Goal: Information Seeking & Learning: Learn about a topic

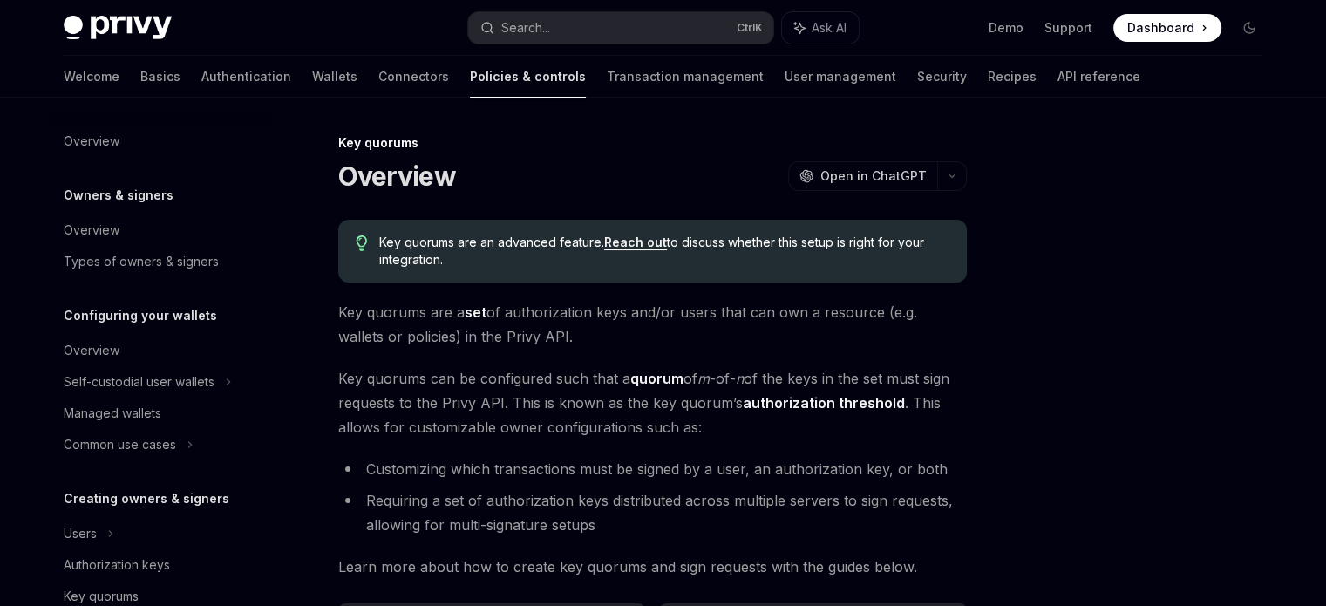
scroll to position [548, 0]
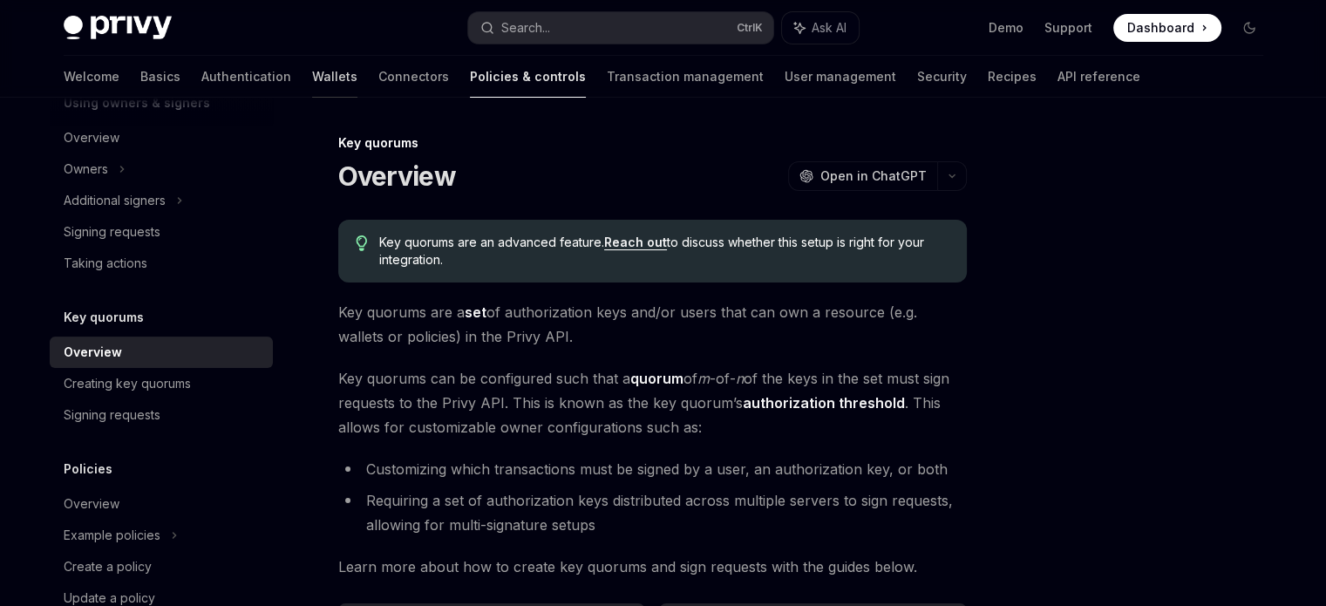
click at [312, 84] on link "Wallets" at bounding box center [334, 77] width 45 height 42
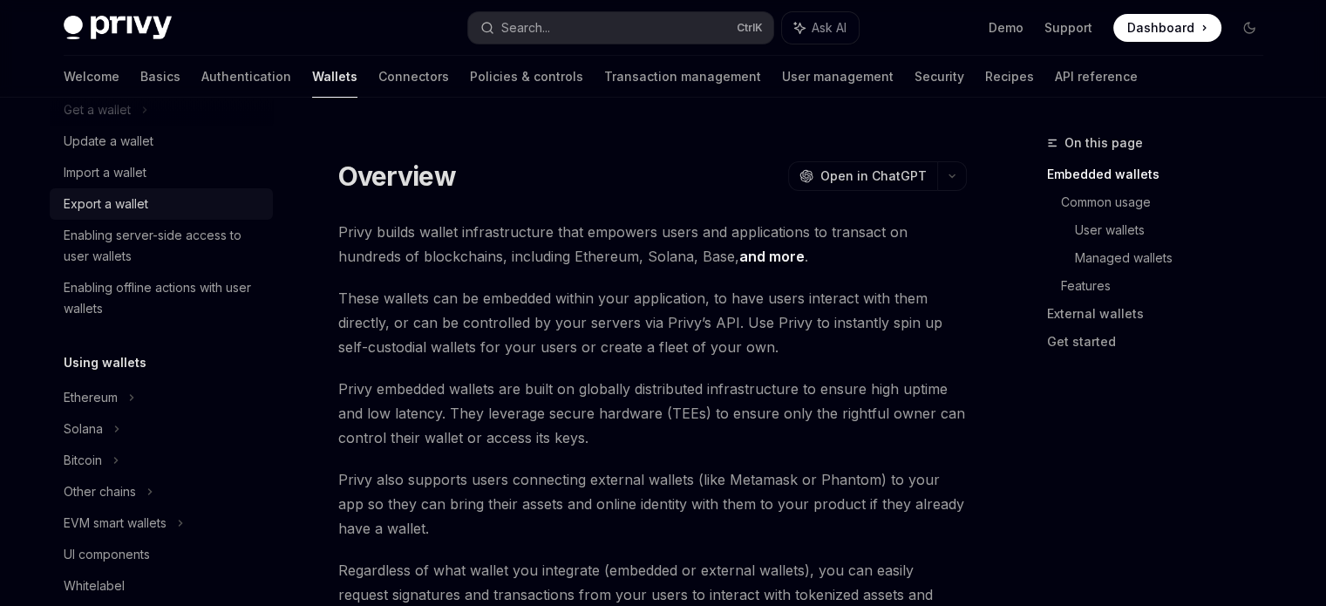
scroll to position [384, 0]
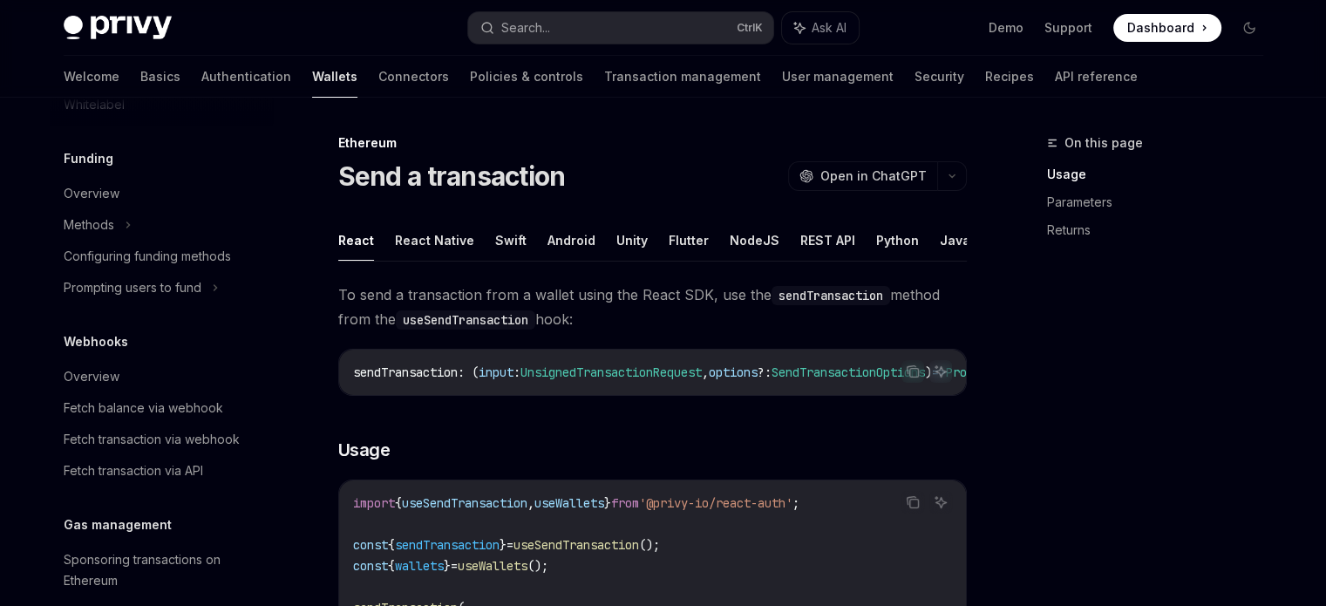
scroll to position [992, 0]
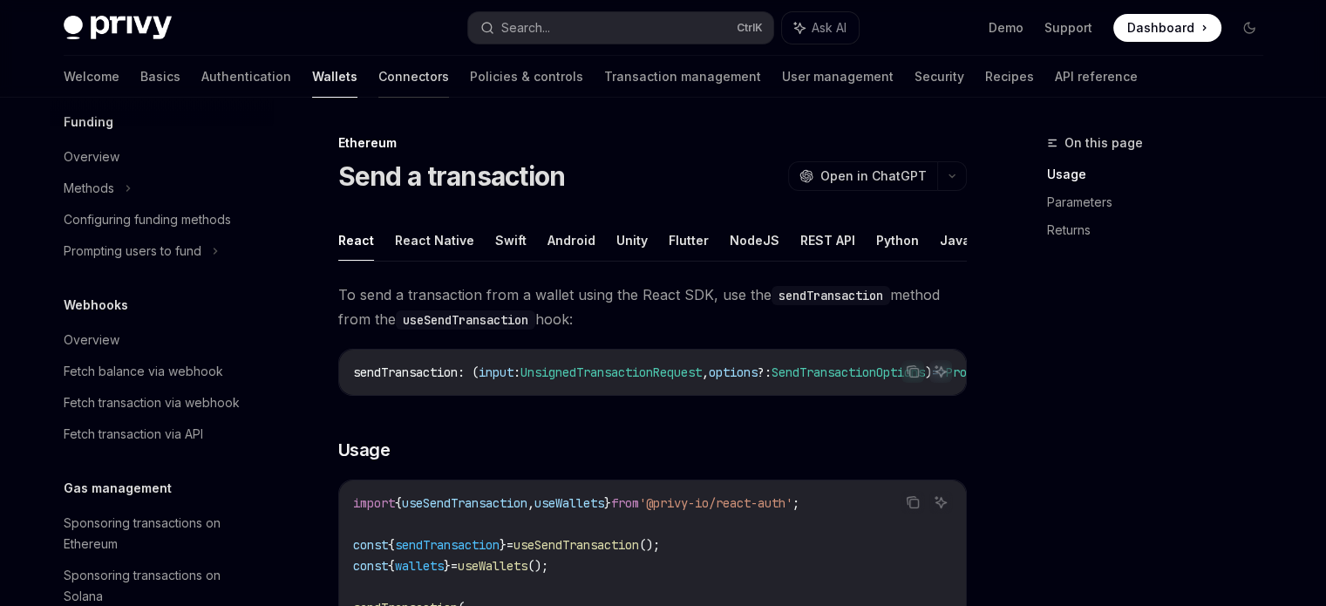
click at [378, 81] on link "Connectors" at bounding box center [413, 77] width 71 height 42
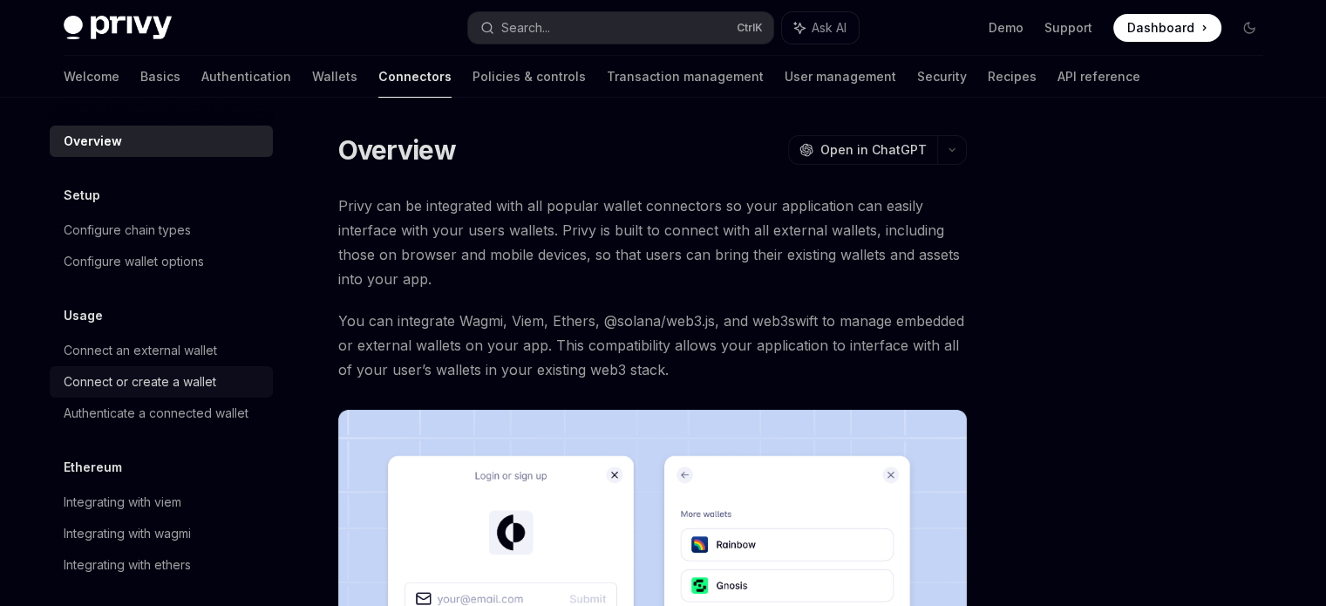
scroll to position [119, 0]
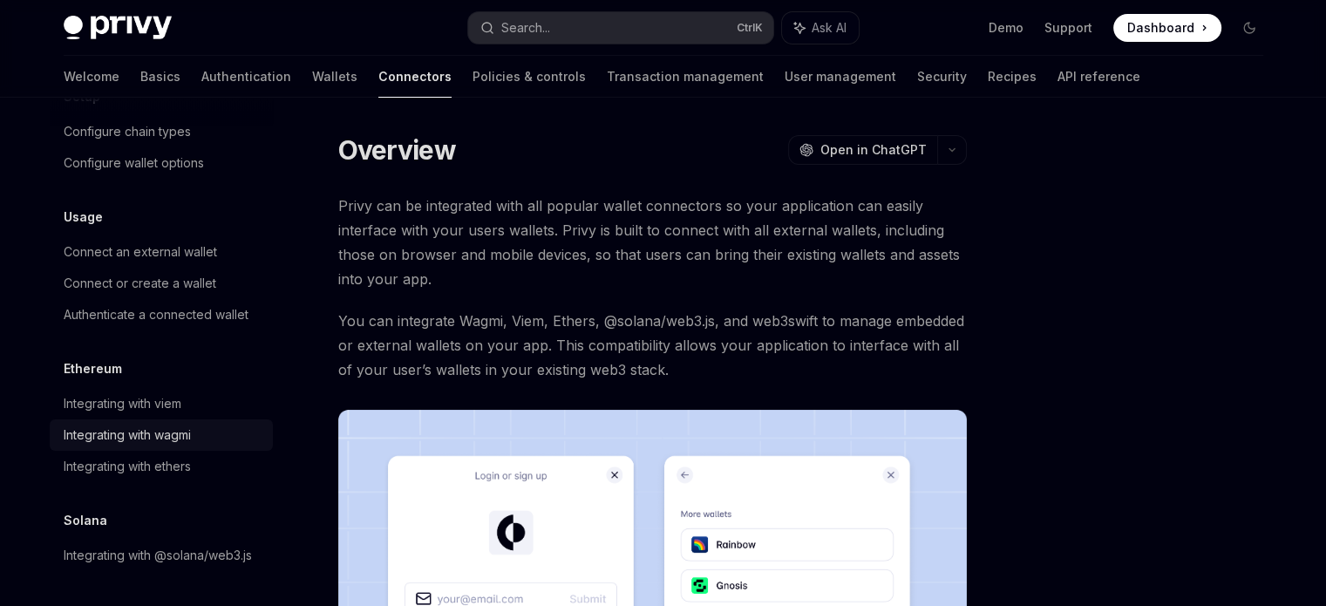
click at [164, 425] on div "Integrating with wagmi" at bounding box center [127, 435] width 127 height 21
type textarea "*"
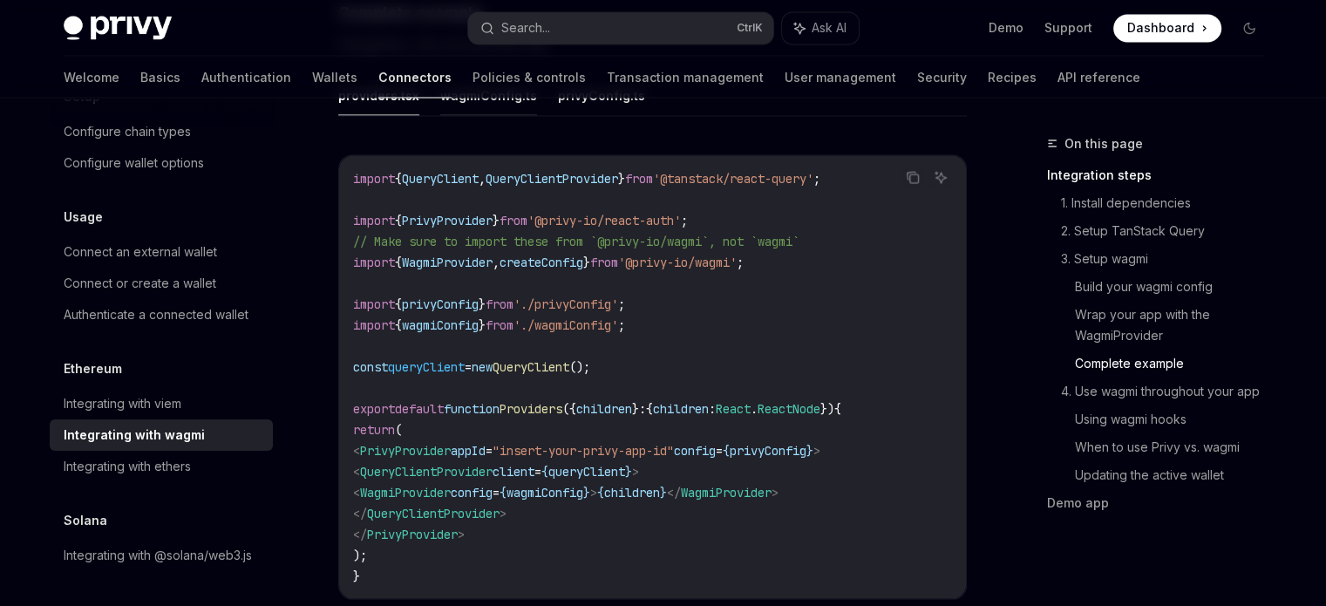
scroll to position [3229, 0]
